Goal: Transaction & Acquisition: Purchase product/service

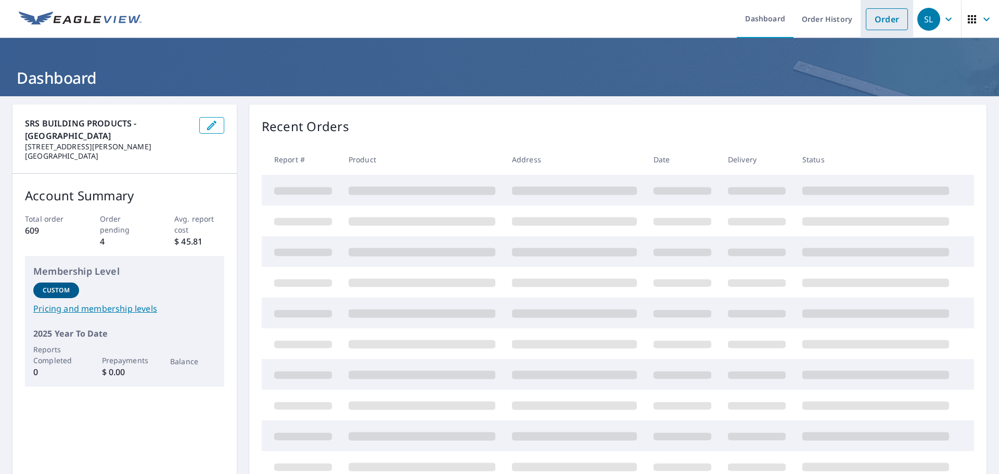
click at [871, 16] on link "Order" at bounding box center [887, 19] width 42 height 22
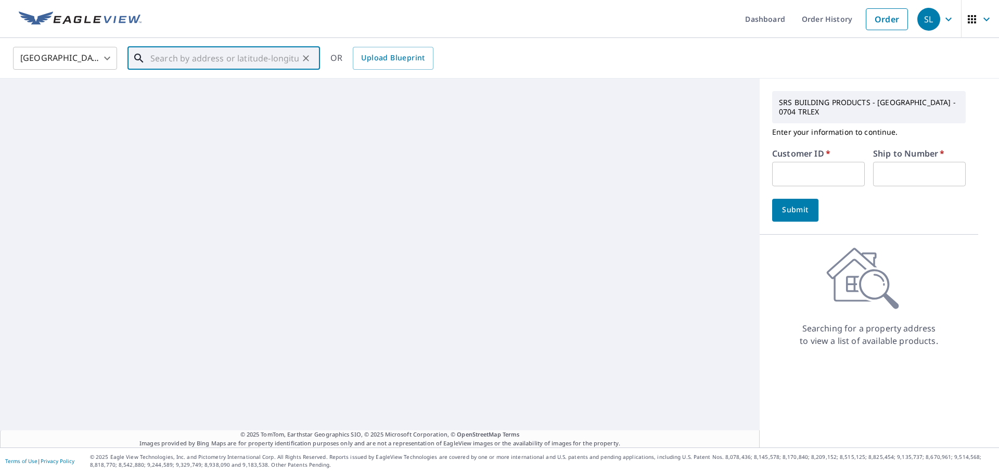
click at [224, 54] on input "text" at bounding box center [224, 58] width 148 height 29
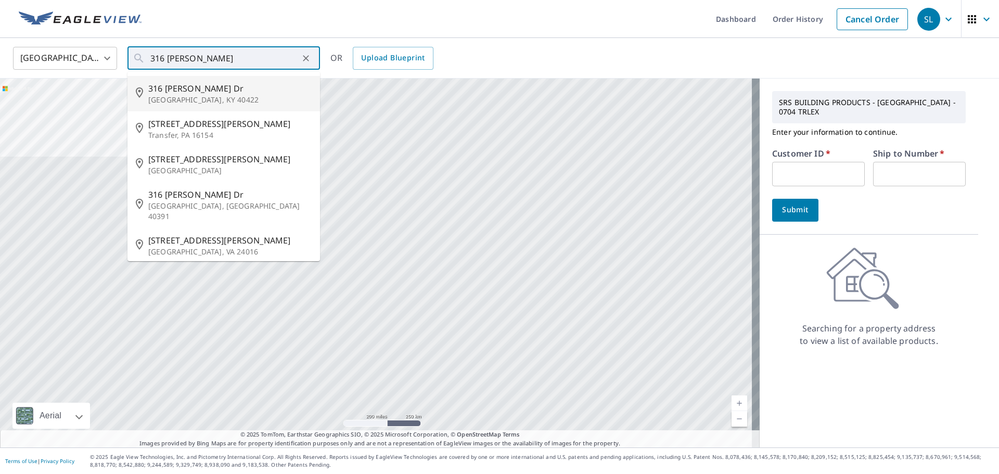
type input "[STREET_ADDRESS][PERSON_NAME][PERSON_NAME]"
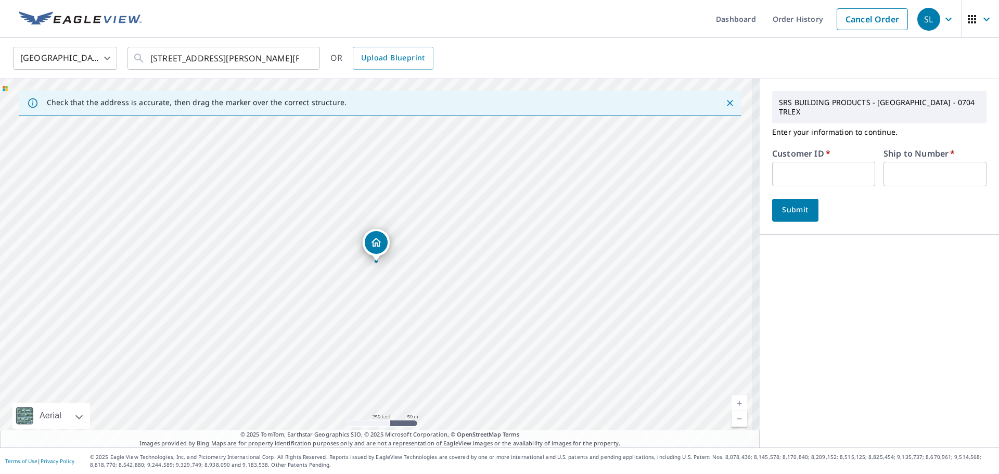
click at [782, 167] on input "text" at bounding box center [823, 174] width 103 height 24
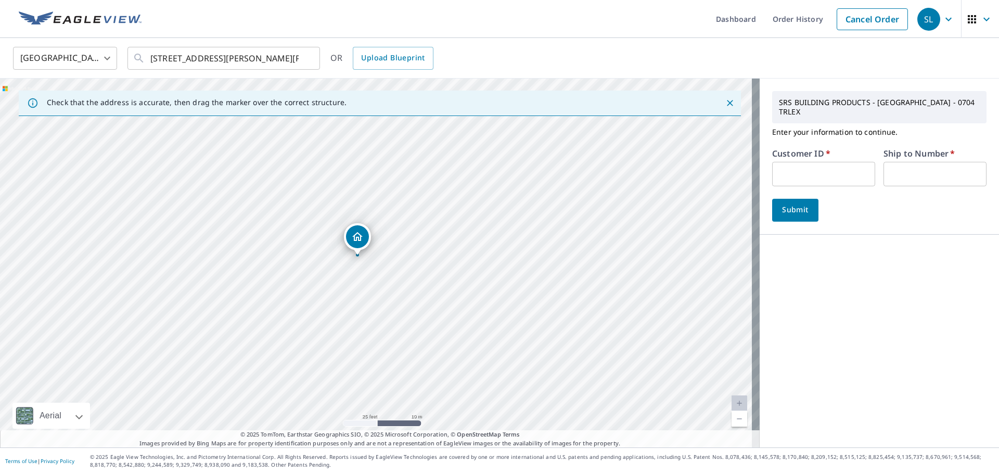
drag, startPoint x: 341, startPoint y: 252, endPoint x: 361, endPoint y: 240, distance: 23.4
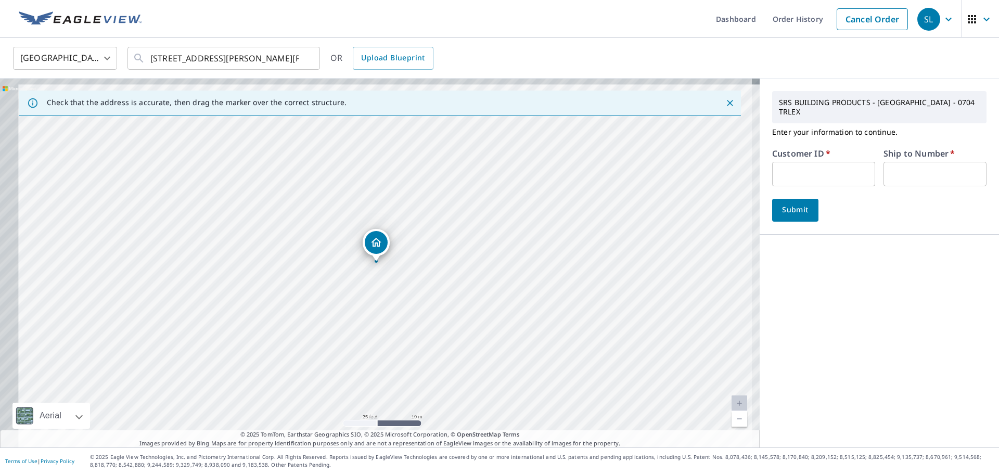
click at [818, 171] on input "text" at bounding box center [823, 174] width 103 height 24
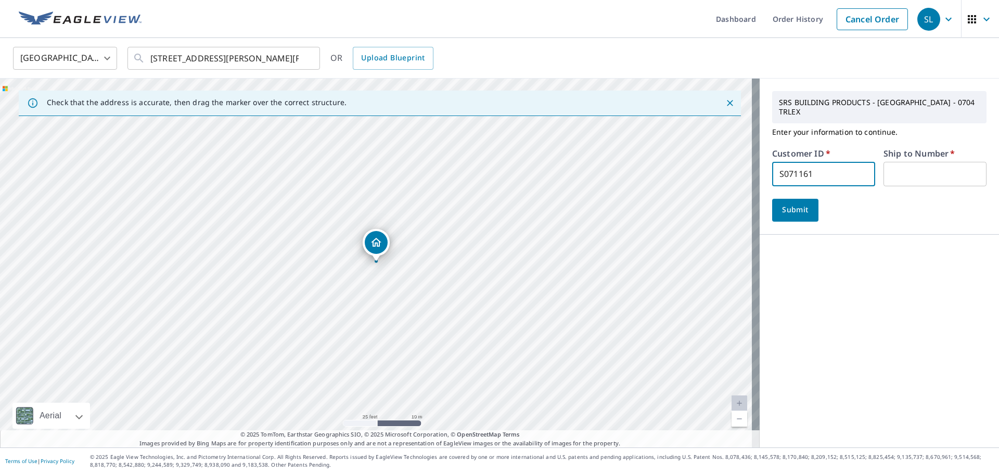
type input "S071161"
click at [892, 167] on input "text" at bounding box center [935, 174] width 103 height 24
type input "1"
click at [790, 203] on span "Submit" at bounding box center [796, 209] width 30 height 13
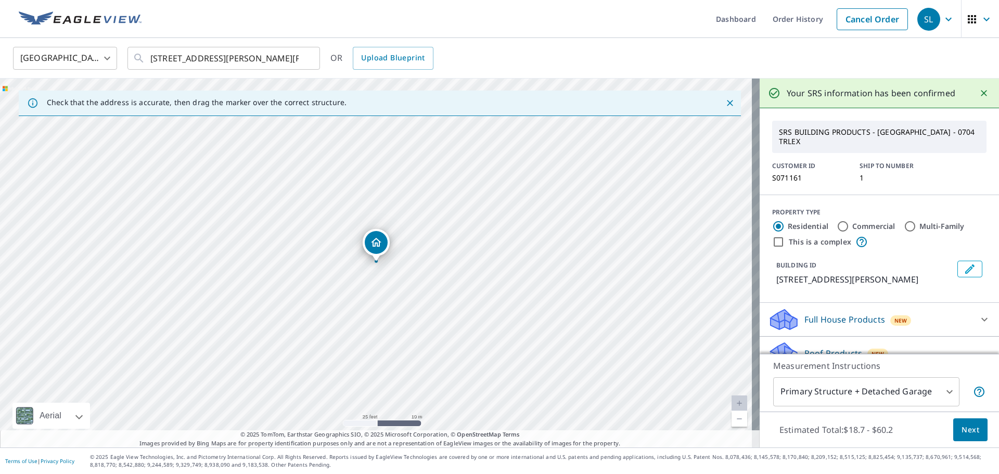
scroll to position [52, 0]
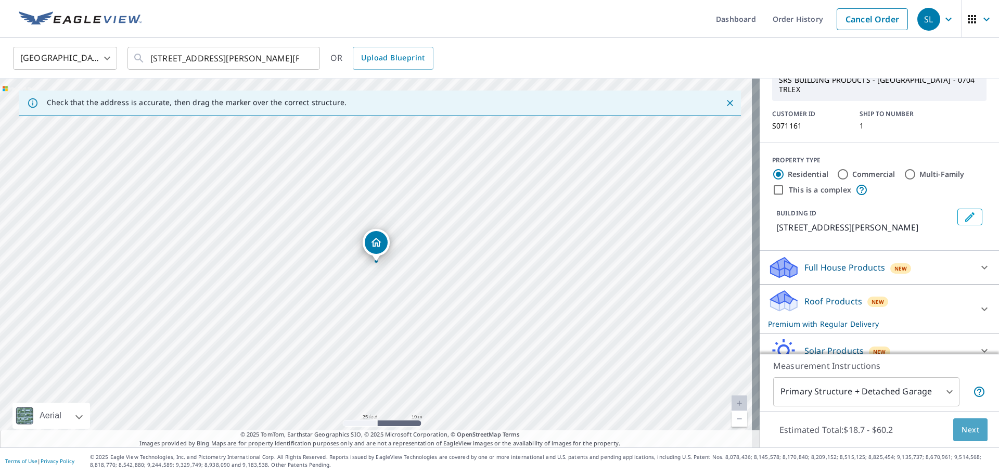
click at [953, 429] on button "Next" at bounding box center [970, 429] width 34 height 23
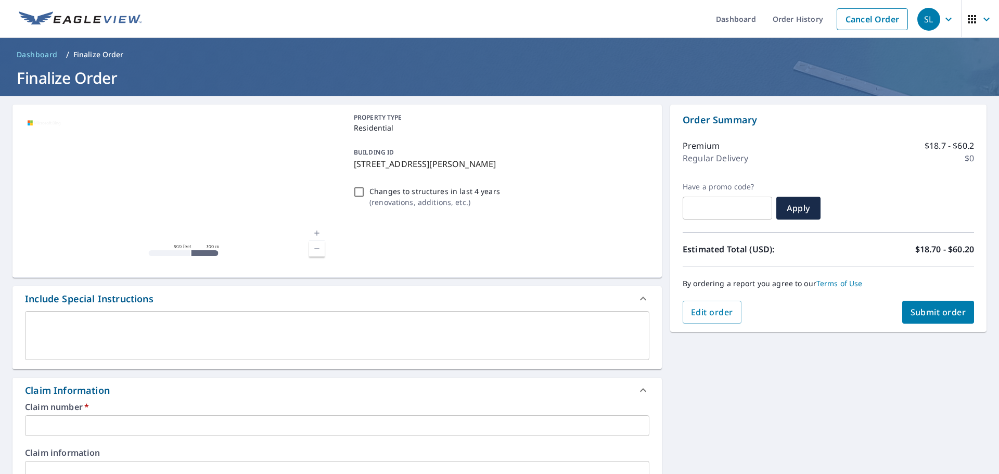
scroll to position [104, 0]
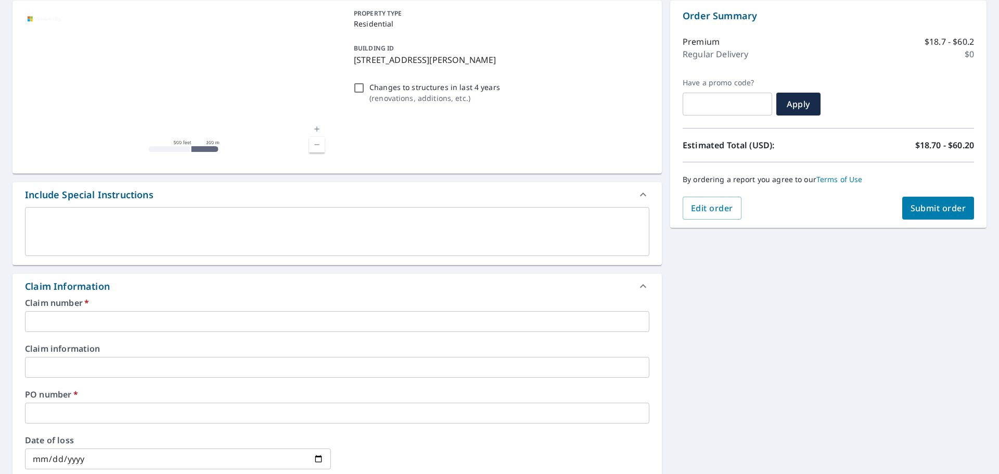
click at [96, 318] on input "text" at bounding box center [337, 321] width 624 height 21
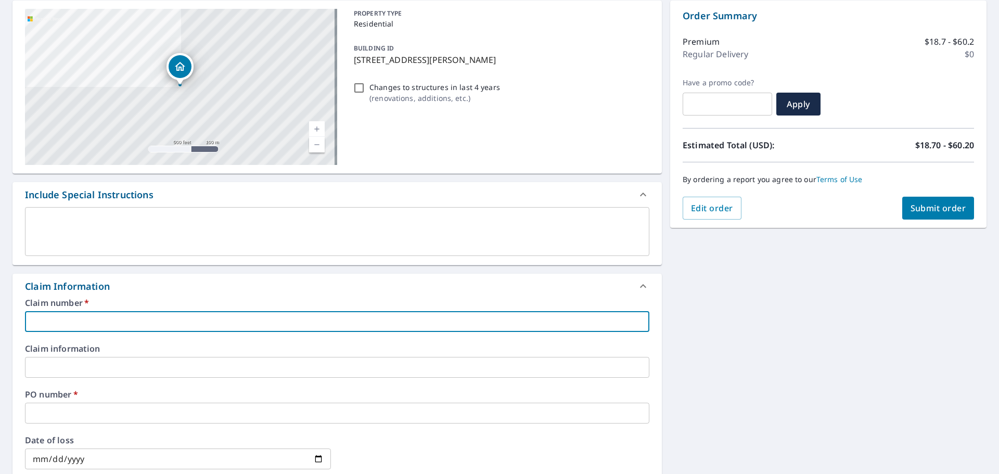
type input "S"
checkbox input "true"
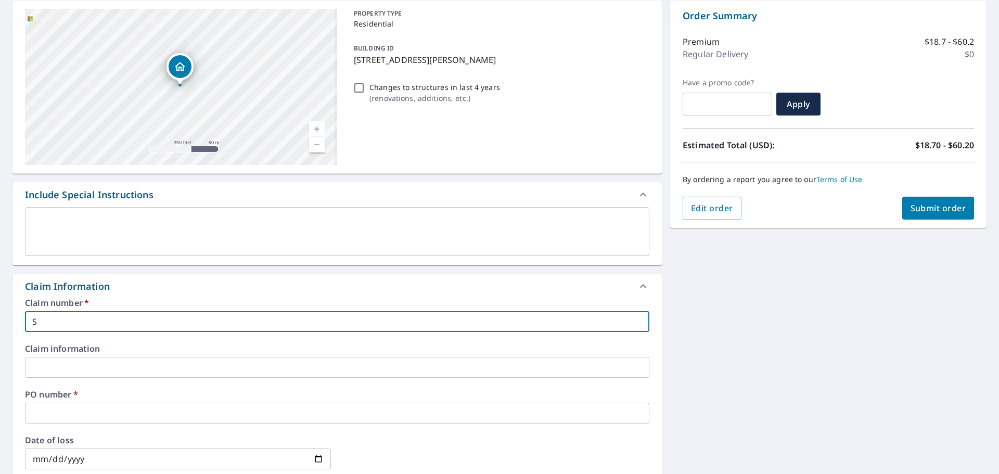
type input "S0"
checkbox input "true"
type input "S07"
checkbox input "true"
type input "S071"
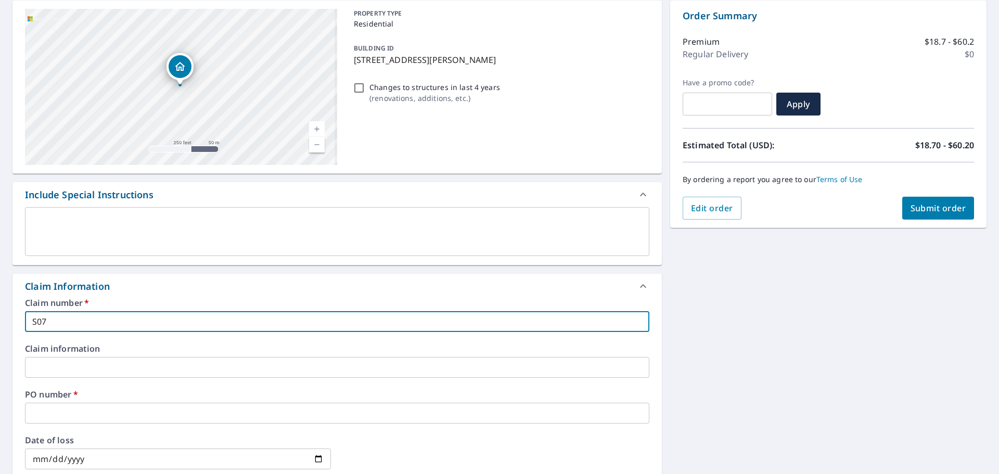
checkbox input "true"
type input "S0711"
checkbox input "true"
type input "S07116"
checkbox input "true"
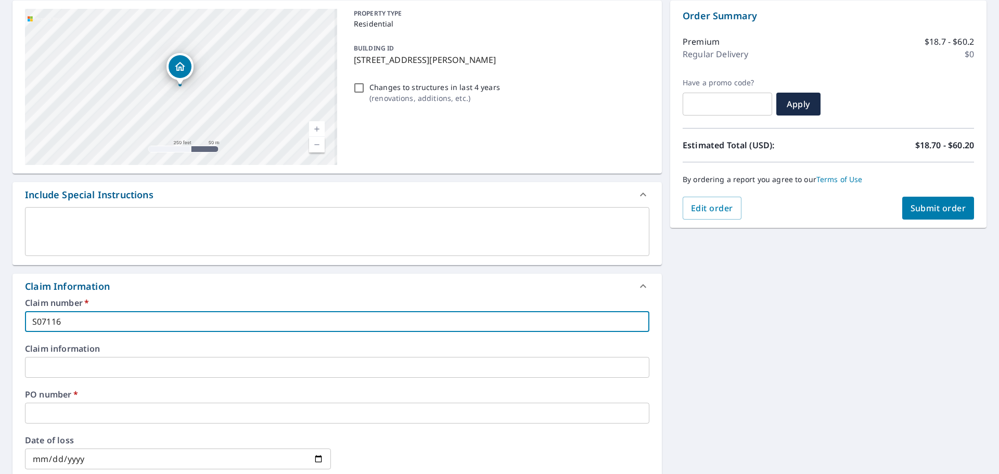
type input "S071161"
checkbox input "true"
type input "S071161"
click at [100, 417] on input "text" at bounding box center [337, 413] width 624 height 21
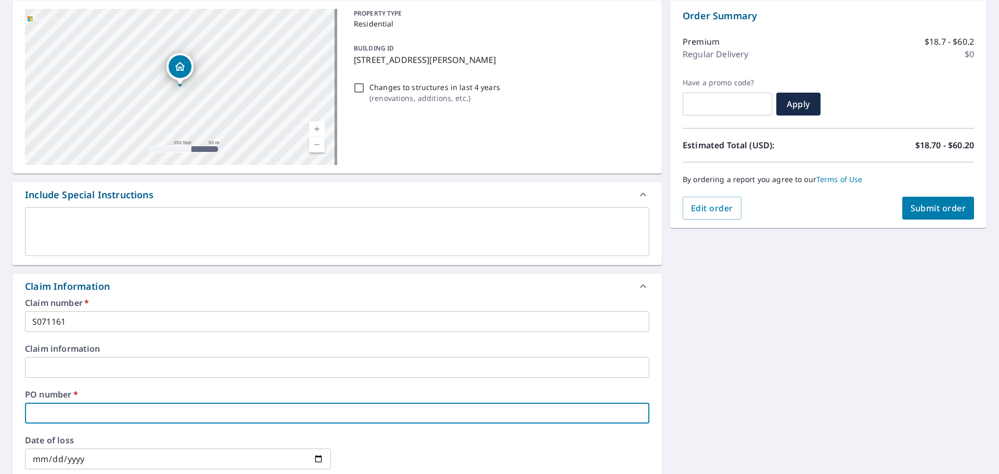
type input "3"
checkbox input "true"
type input "31"
checkbox input "true"
type input "316"
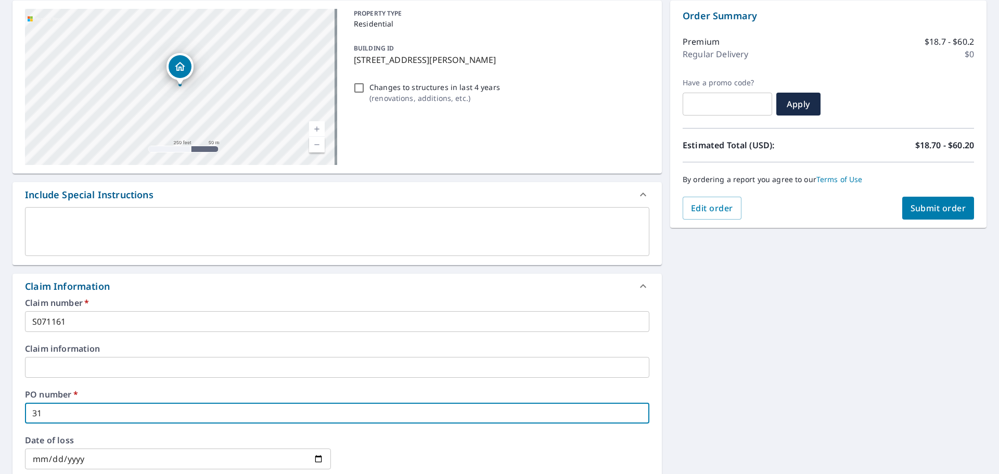
checkbox input "true"
type input "316"
checkbox input "true"
type input "316 M"
checkbox input "true"
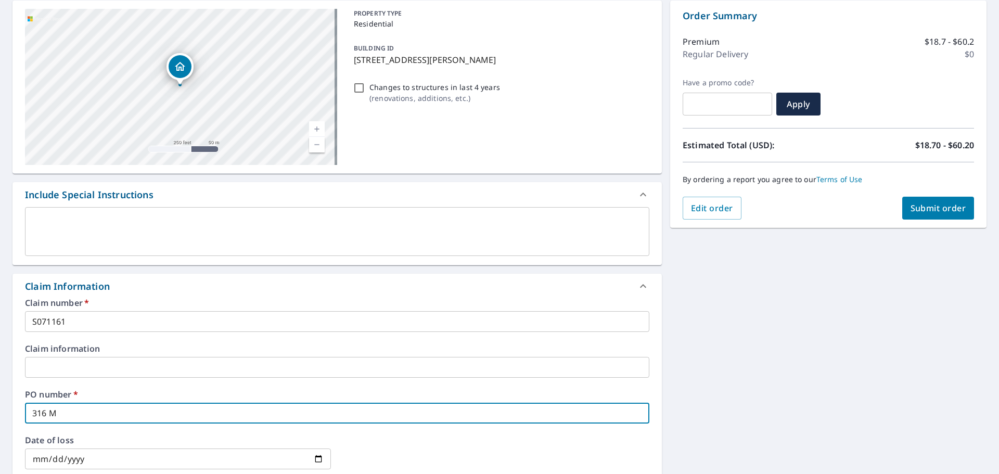
type input "316 Mc"
checkbox input "true"
type input "316 McS"
checkbox input "true"
type input "316 Mc"
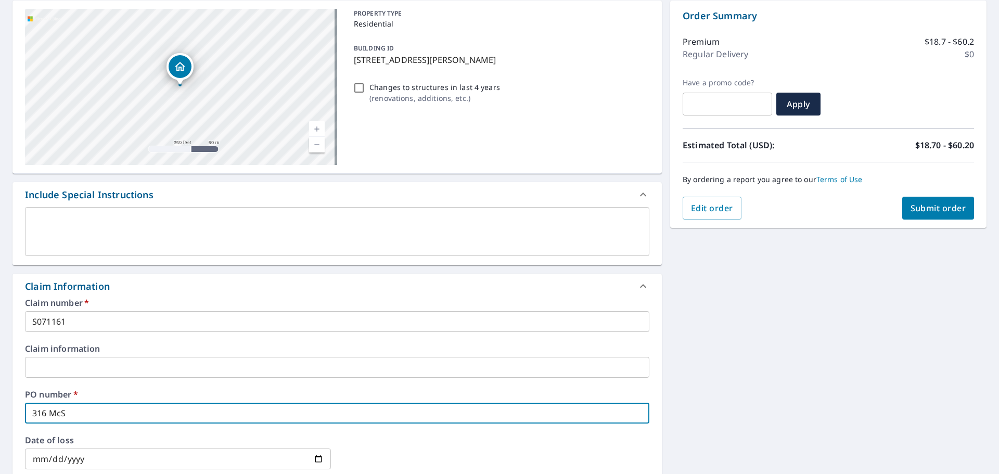
checkbox input "true"
type input "316 McD"
checkbox input "true"
type input "316 McDO"
checkbox input "true"
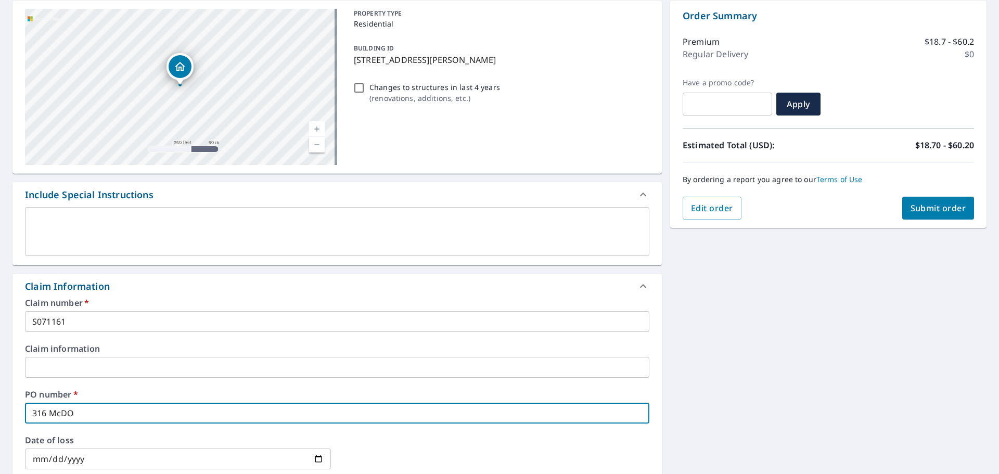
type input "316 [PERSON_NAME]"
checkbox input "true"
type input "316 McDOWE"
checkbox input "true"
type input "316 [PERSON_NAME]"
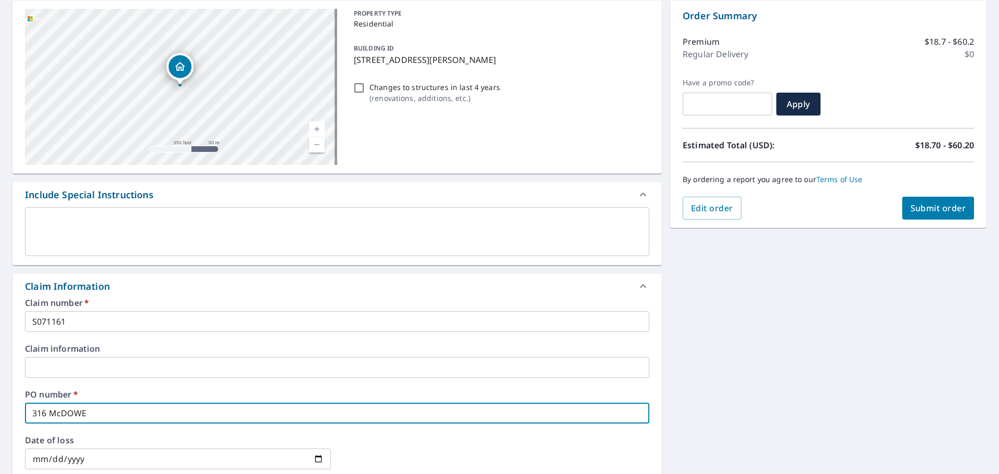
checkbox input "true"
type input "316 [PERSON_NAME]"
checkbox input "true"
type input "316 [PERSON_NAME]"
checkbox input "true"
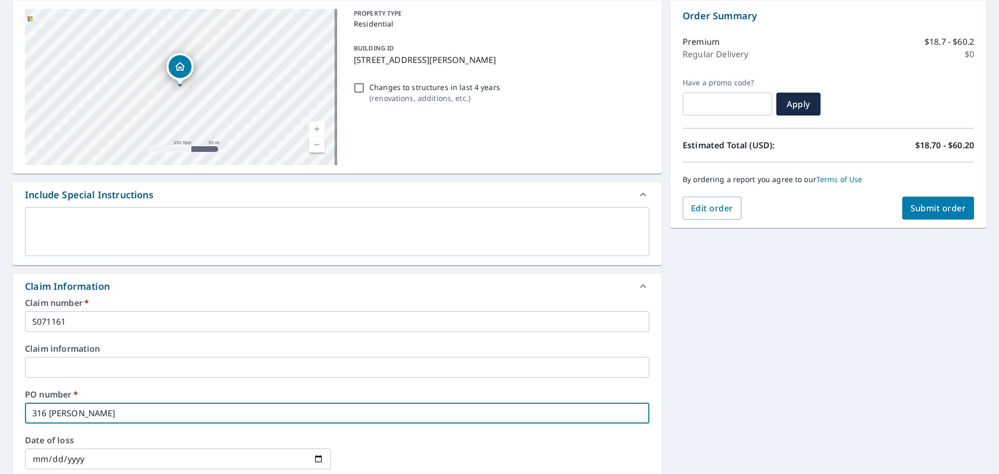
type input "316 [PERSON_NAME] D"
checkbox input "true"
type input "[STREET_ADDRESS][PERSON_NAME]"
checkbox input "true"
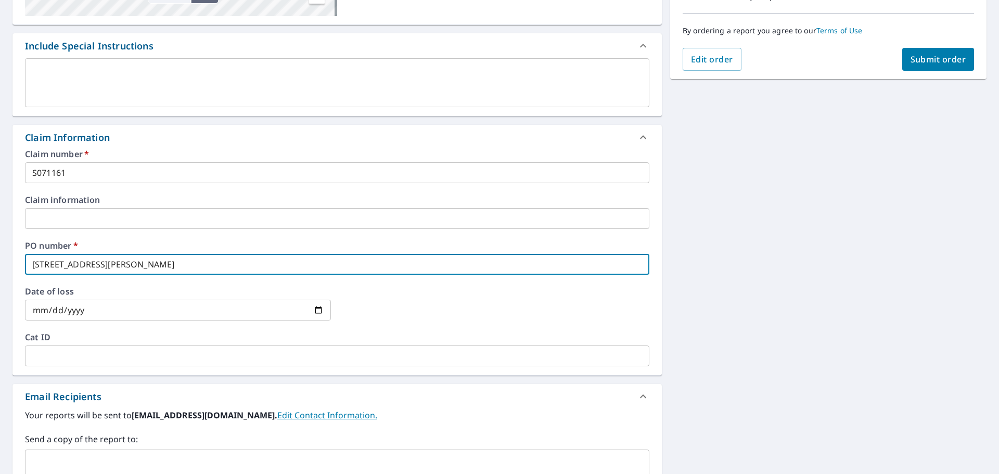
scroll to position [312, 0]
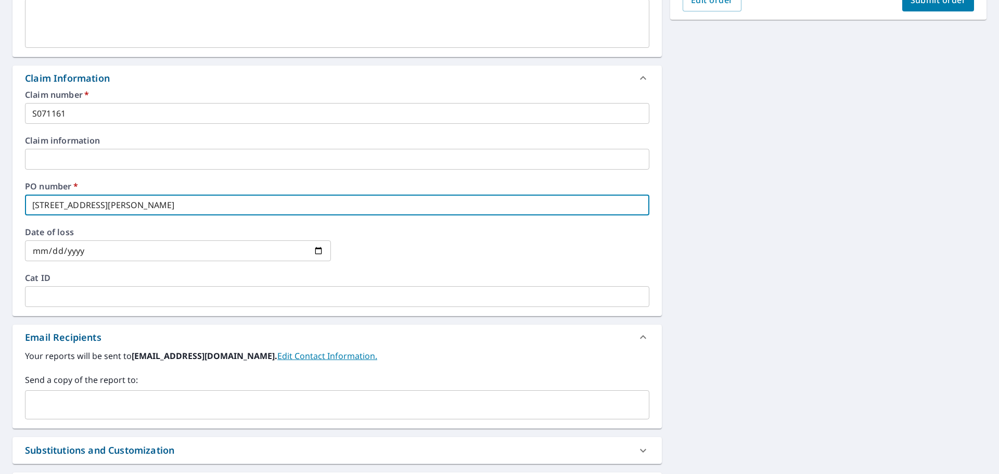
click at [104, 394] on div "​" at bounding box center [337, 404] width 624 height 29
type input "[STREET_ADDRESS][PERSON_NAME]"
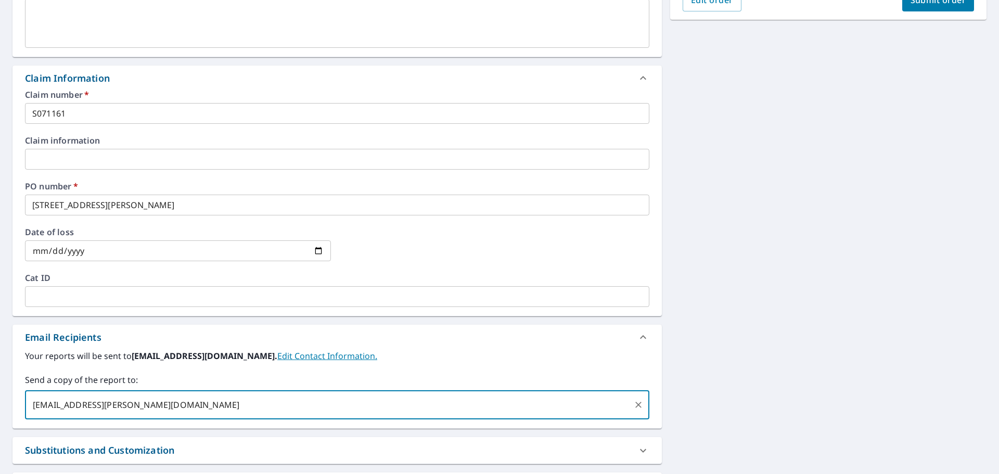
type input "[EMAIL_ADDRESS][PERSON_NAME][DOMAIN_NAME]"
checkbox input "true"
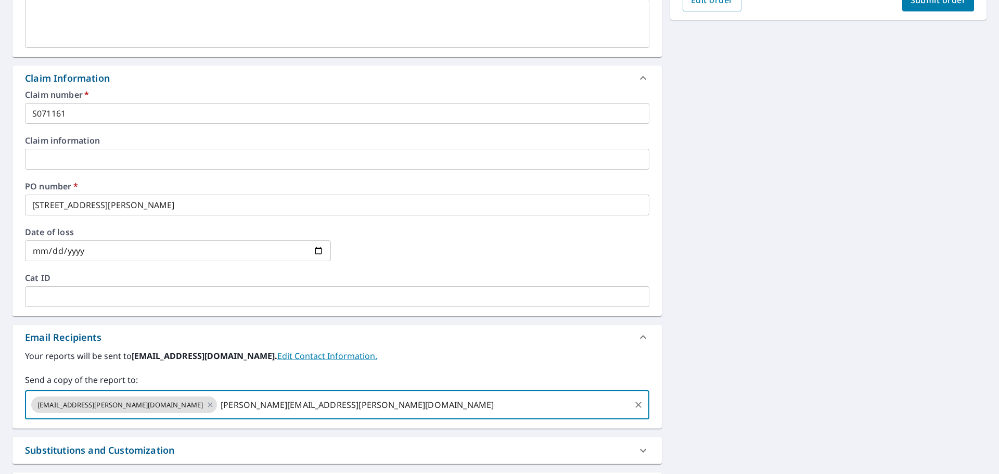
type input "[PERSON_NAME][EMAIL_ADDRESS][PERSON_NAME][DOMAIN_NAME]"
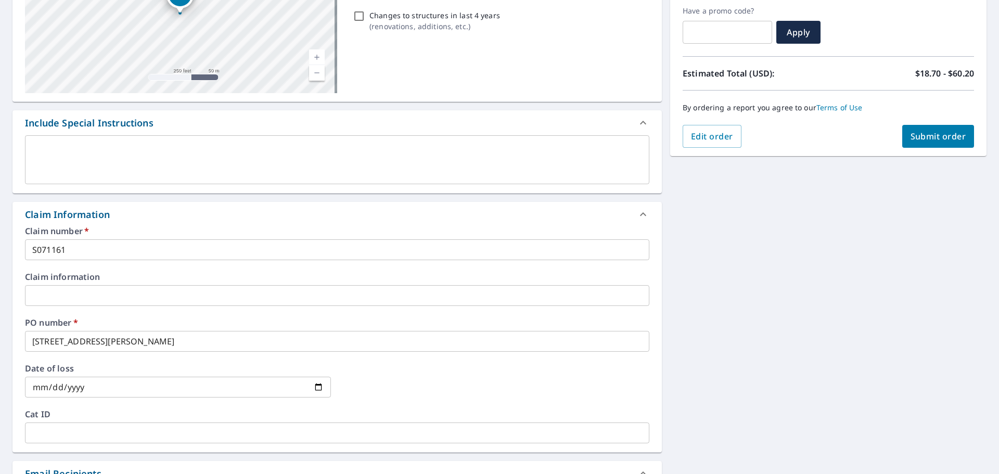
scroll to position [152, 0]
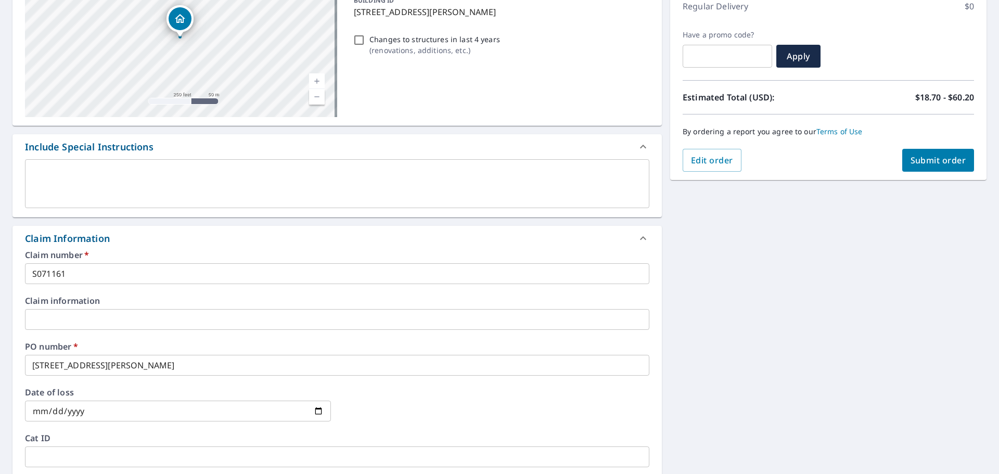
click at [942, 163] on span "Submit order" at bounding box center [939, 160] width 56 height 11
checkbox input "true"
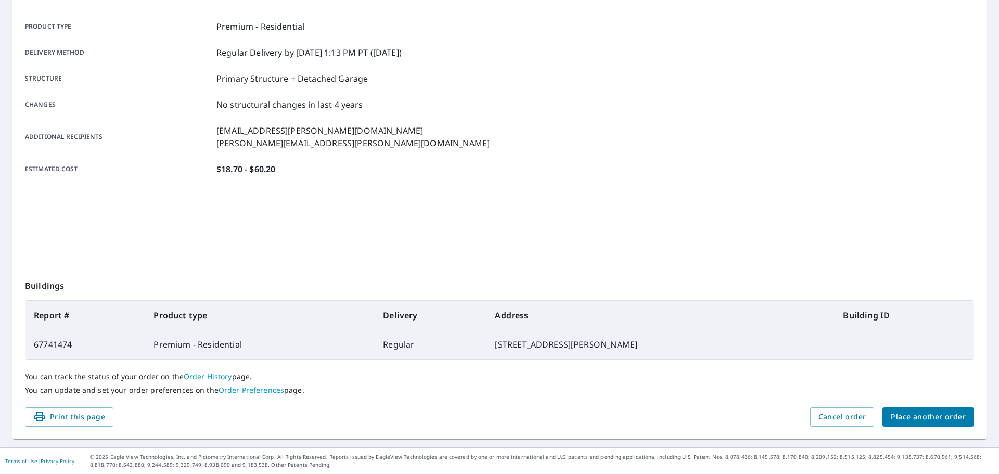
scroll to position [138, 0]
